Goal: Task Accomplishment & Management: Complete application form

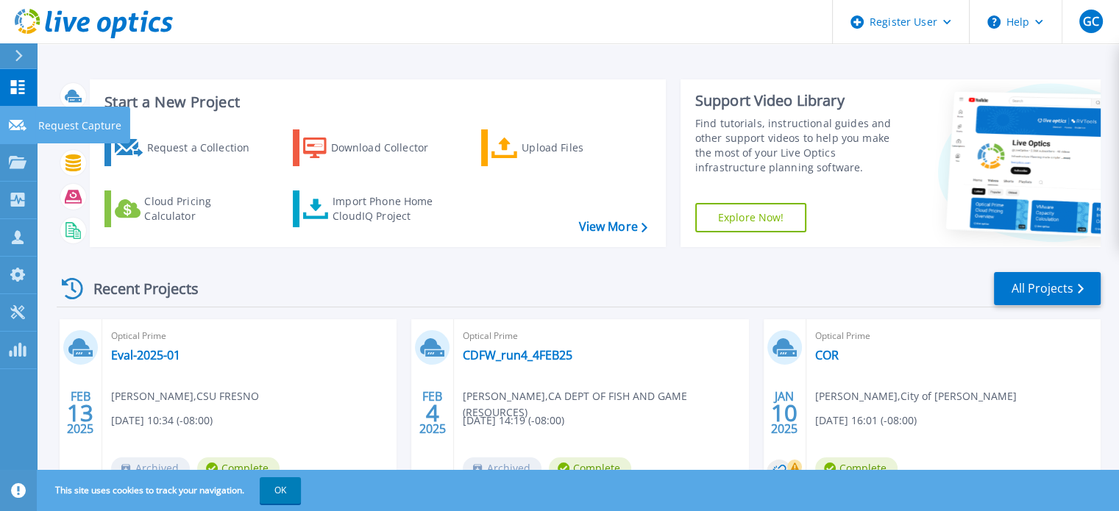
click at [19, 129] on icon at bounding box center [18, 125] width 18 height 11
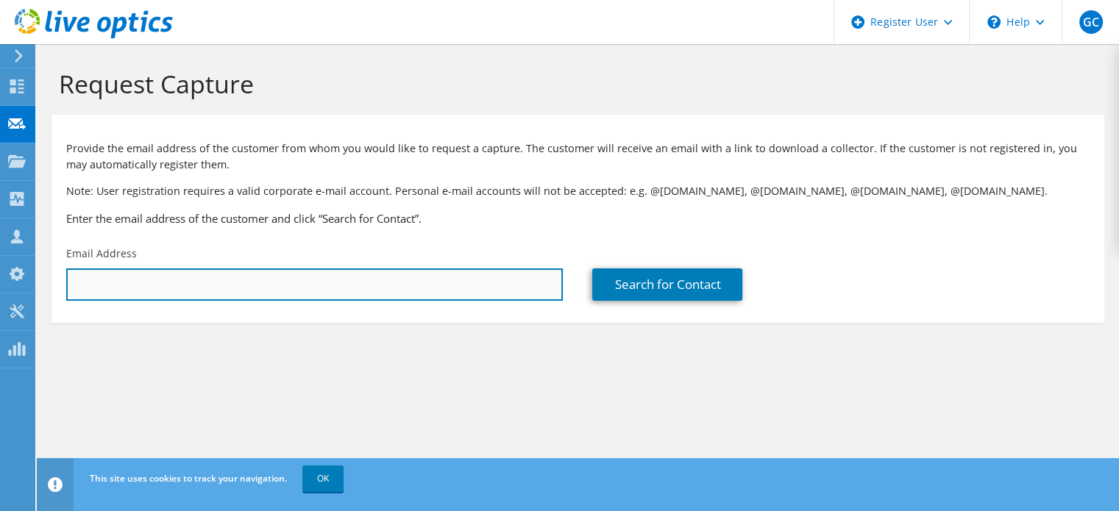
click at [348, 287] on input "text" at bounding box center [314, 285] width 497 height 32
paste input "ru.ma@cdfa.ca.gov"
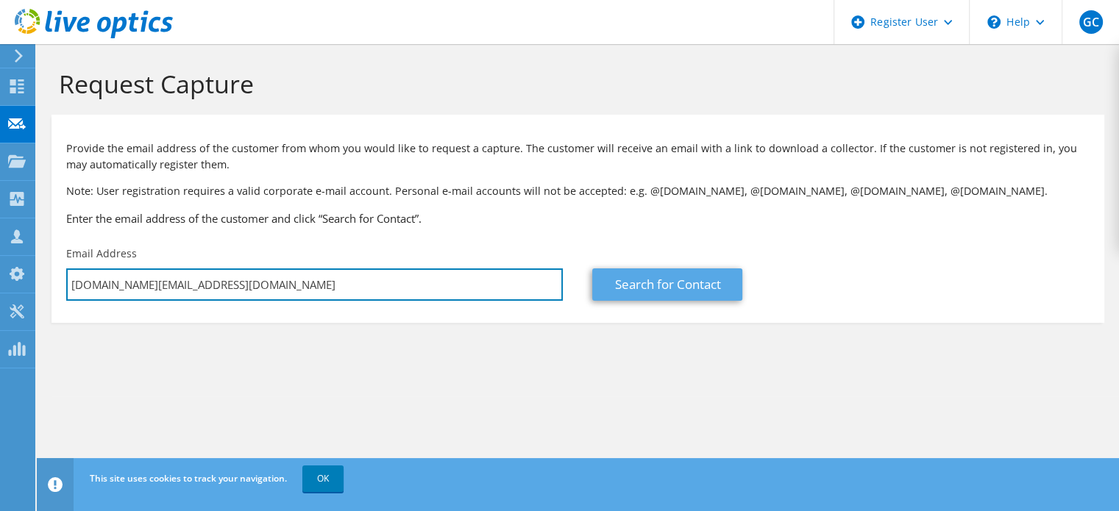
type input "ru.ma@cdfa.ca.gov"
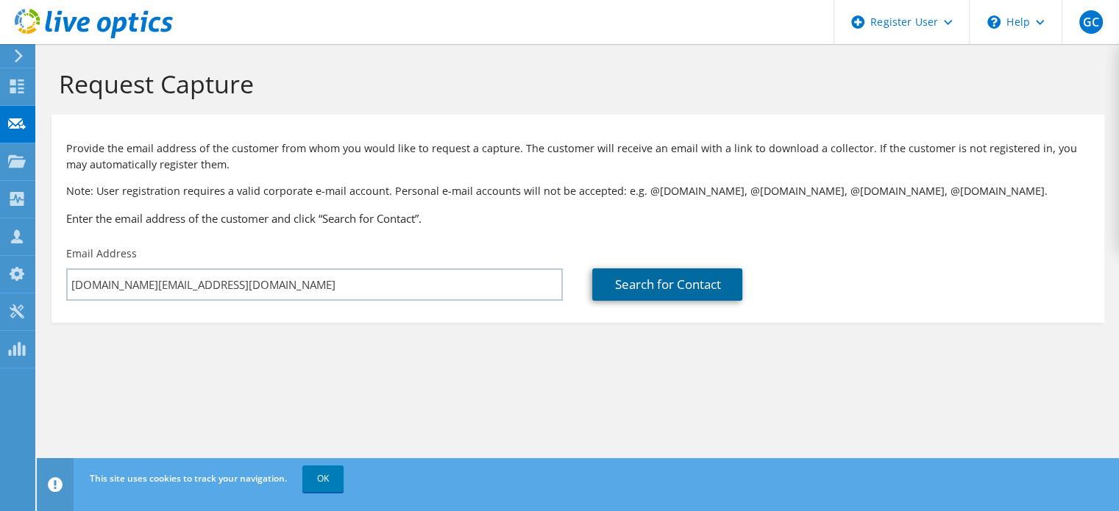
click at [692, 296] on link "Search for Contact" at bounding box center [667, 285] width 150 height 32
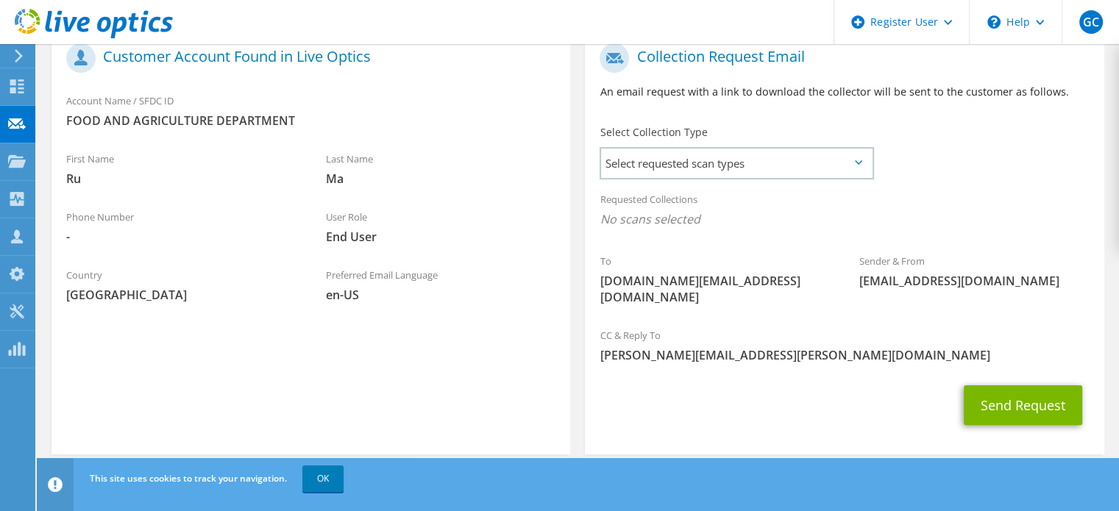
scroll to position [310, 0]
click at [830, 163] on span "Select requested scan types" at bounding box center [736, 162] width 271 height 29
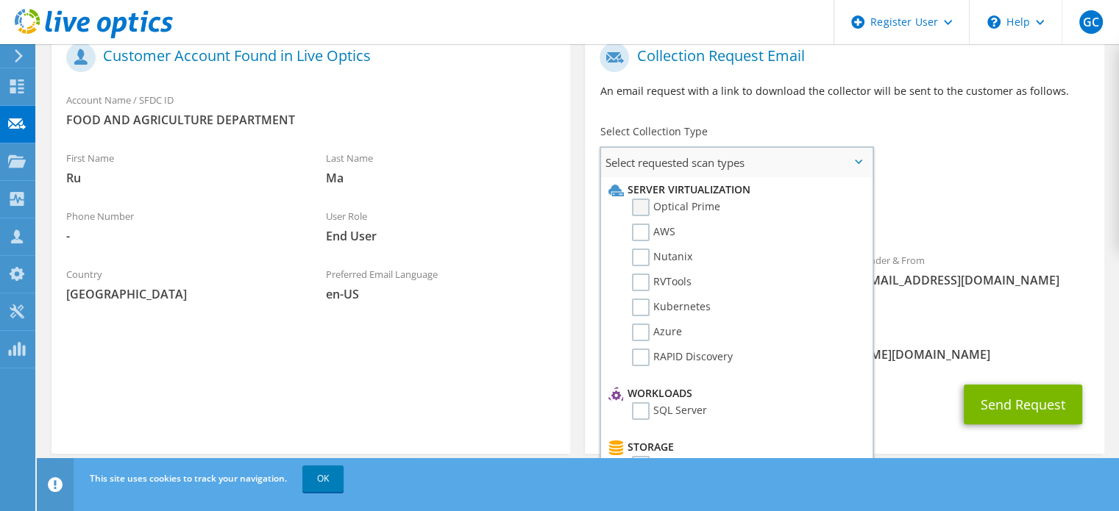
click at [647, 208] on label "Optical Prime" at bounding box center [676, 208] width 88 height 18
click at [0, 0] on input "Optical Prime" at bounding box center [0, 0] width 0 height 0
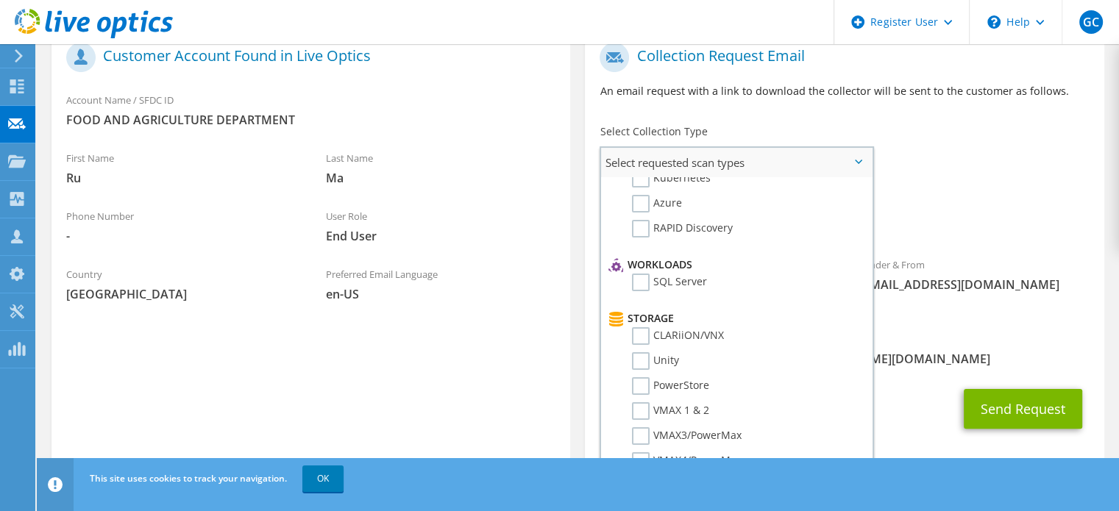
scroll to position [132, 0]
click at [636, 351] on label "Unity" at bounding box center [655, 358] width 47 height 18
click at [0, 0] on input "Unity" at bounding box center [0, 0] width 0 height 0
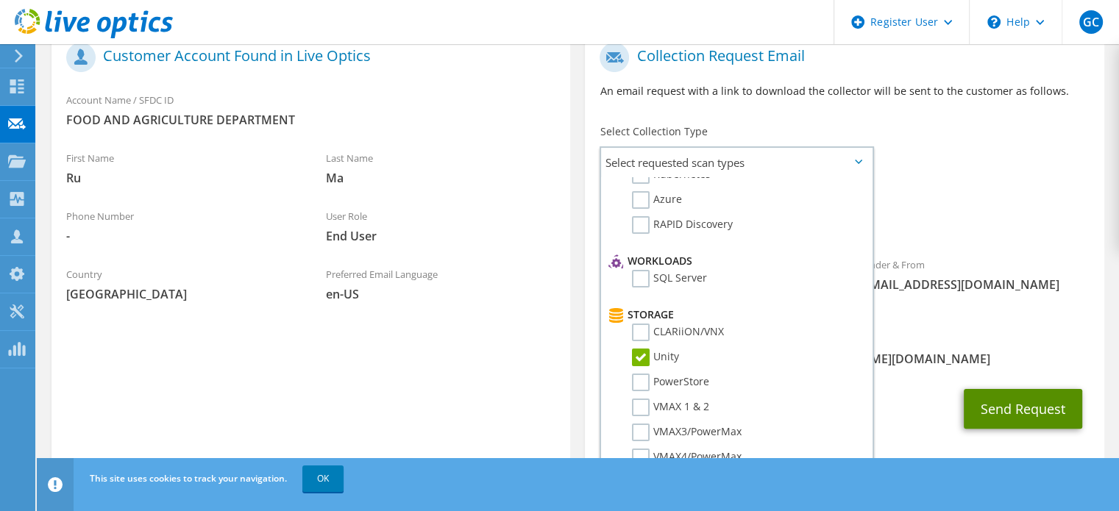
click at [1022, 397] on button "Send Request" at bounding box center [1023, 409] width 118 height 40
